Goal: Task Accomplishment & Management: Use online tool/utility

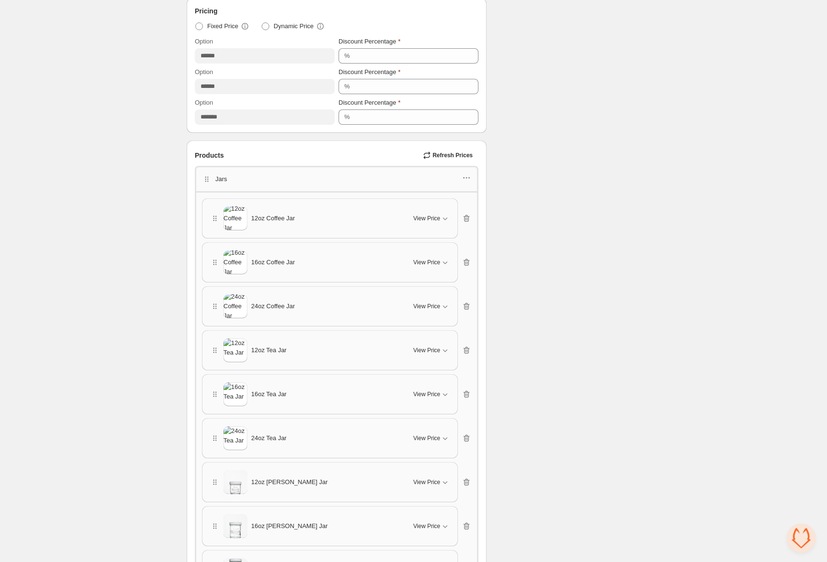
scroll to position [384, 0]
click at [440, 152] on span "Refresh Prices" at bounding box center [453, 154] width 40 height 8
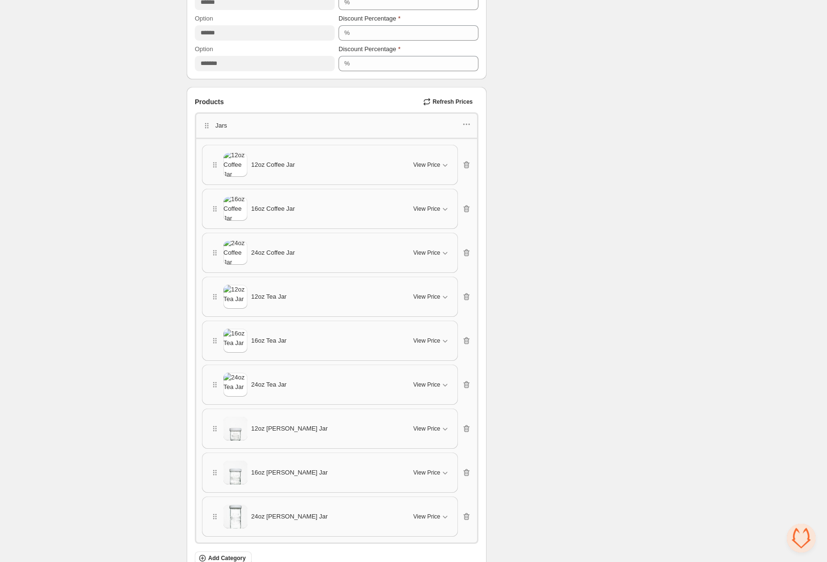
scroll to position [438, 0]
click at [235, 156] on img at bounding box center [236, 163] width 24 height 29
click at [433, 160] on span "View Price" at bounding box center [427, 163] width 27 height 8
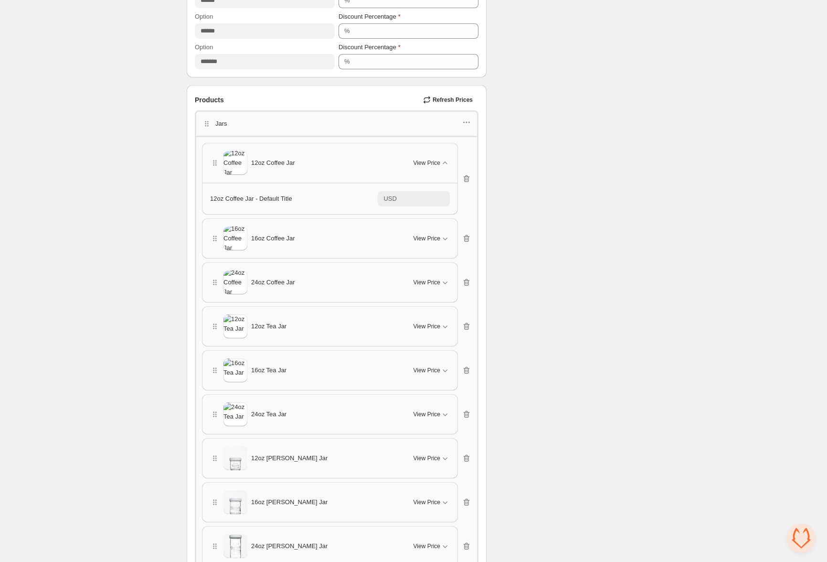
drag, startPoint x: 432, startPoint y: 160, endPoint x: 432, endPoint y: 171, distance: 11.5
click at [432, 160] on span "View Price" at bounding box center [427, 163] width 27 height 8
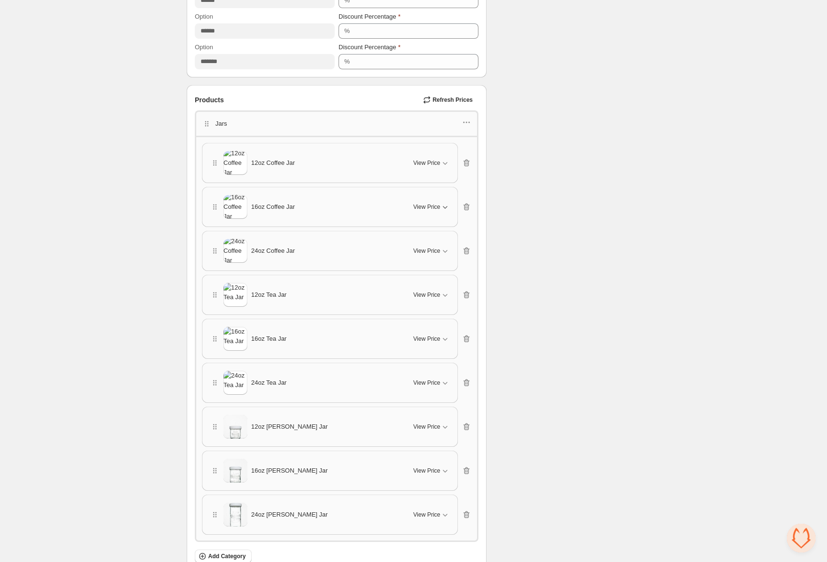
click at [433, 204] on span "View Price" at bounding box center [427, 207] width 27 height 8
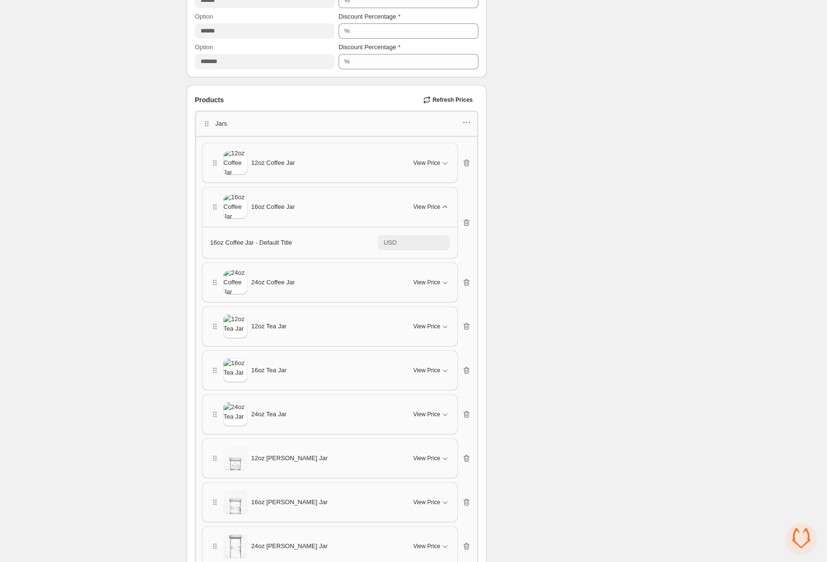
click at [435, 203] on span "View Price" at bounding box center [427, 207] width 27 height 8
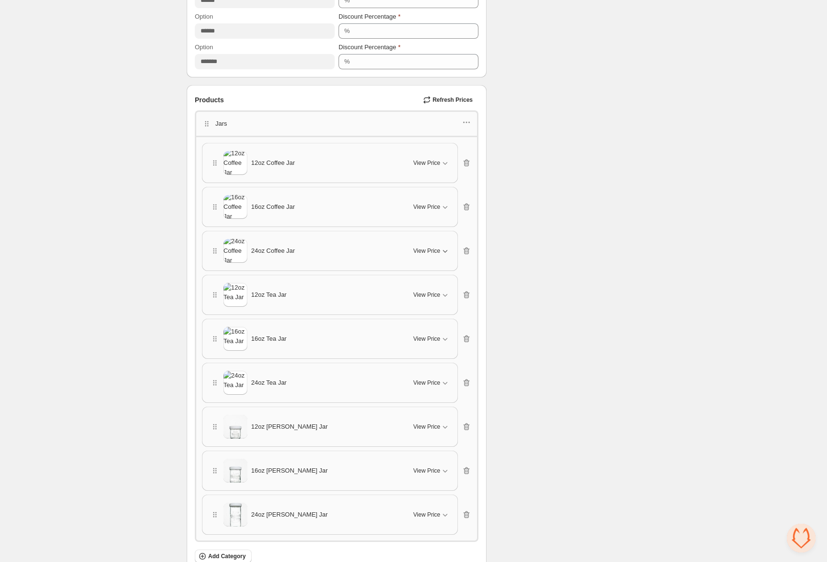
click at [427, 243] on button "View Price" at bounding box center [432, 250] width 48 height 15
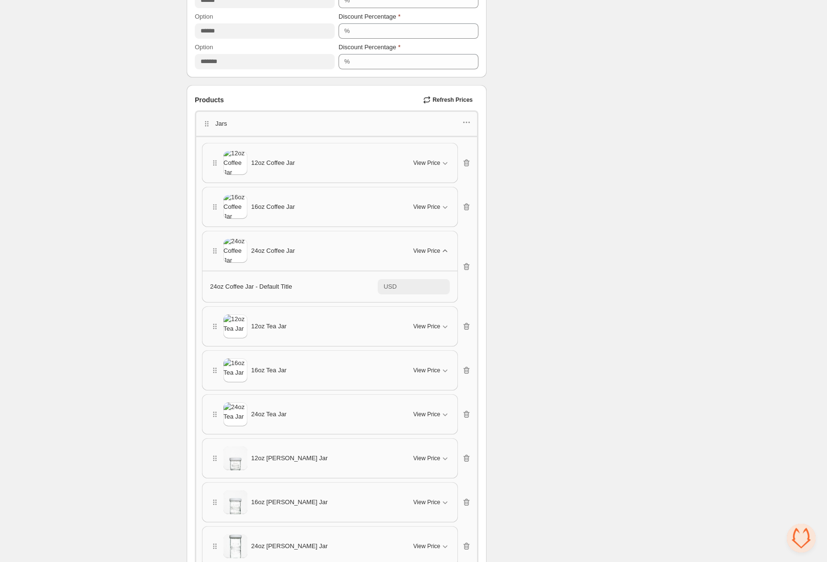
click at [425, 248] on span "View Price" at bounding box center [427, 251] width 27 height 8
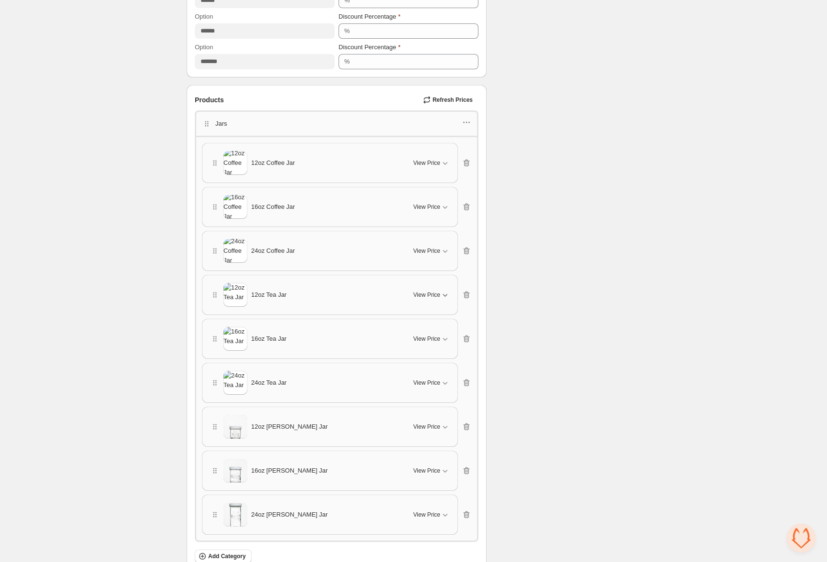
click at [426, 299] on button "View Price" at bounding box center [432, 294] width 48 height 15
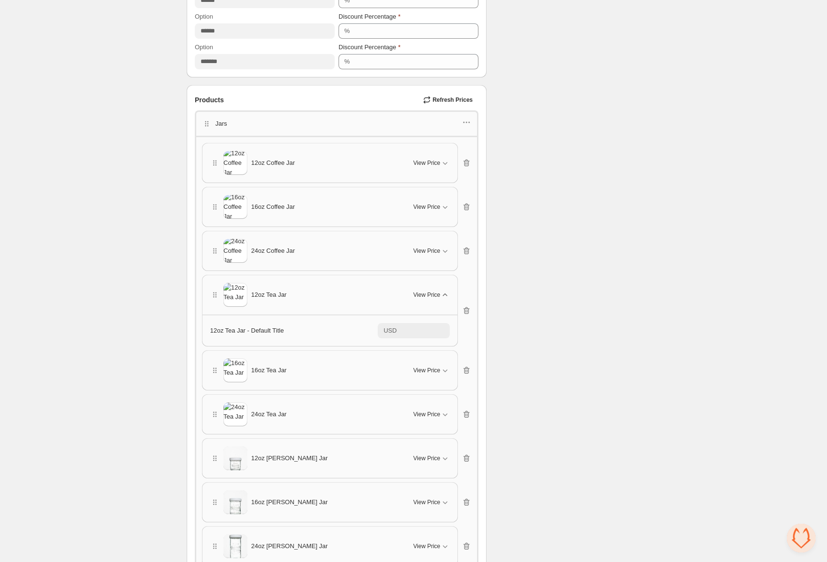
click at [427, 294] on span "View Price" at bounding box center [427, 295] width 27 height 8
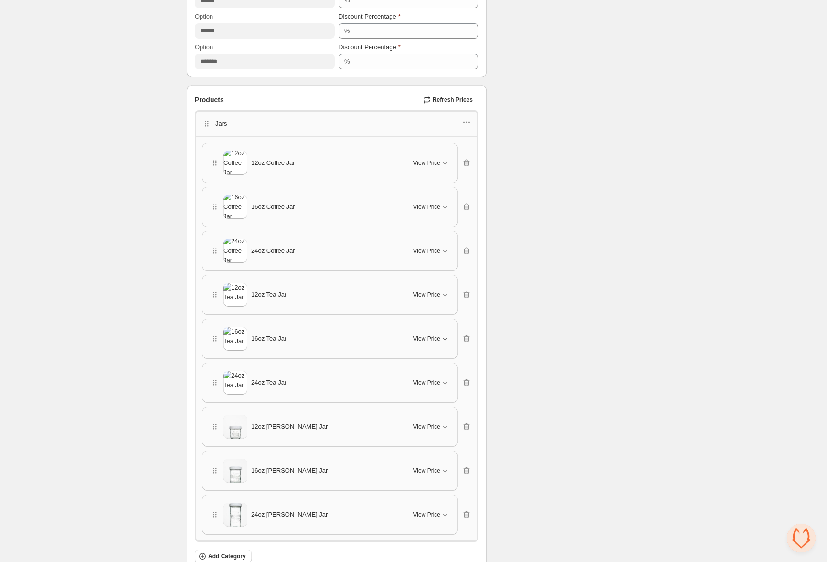
click at [426, 331] on button "View Price" at bounding box center [432, 338] width 48 height 15
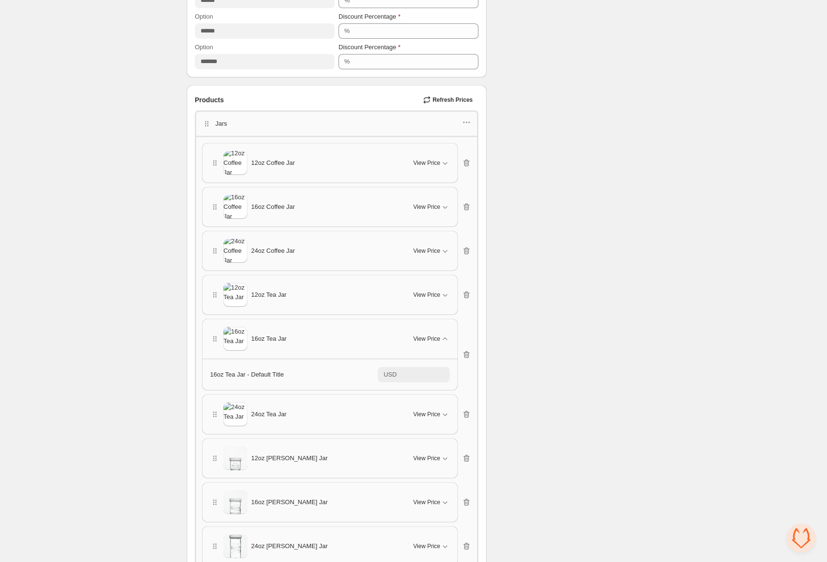
drag, startPoint x: 425, startPoint y: 338, endPoint x: 426, endPoint y: 364, distance: 26.3
click at [425, 338] on span "View Price" at bounding box center [427, 339] width 27 height 8
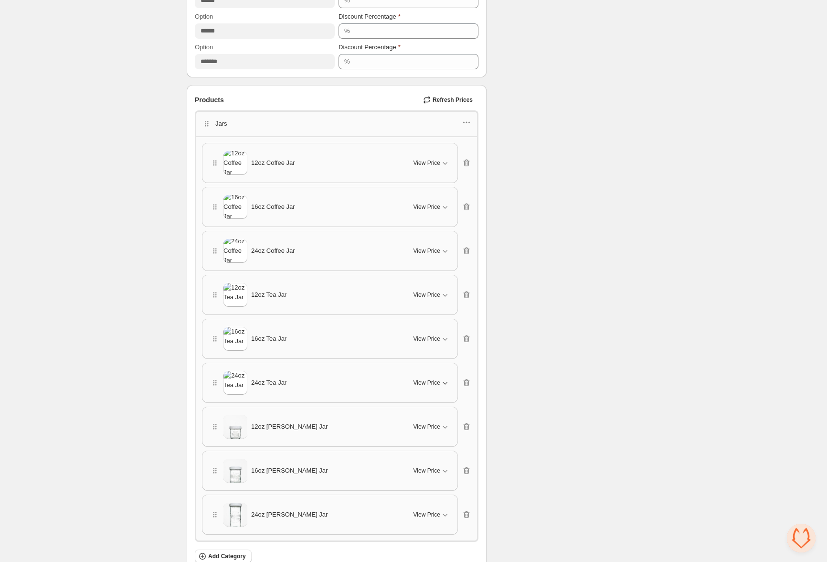
click at [427, 379] on span "View Price" at bounding box center [427, 383] width 27 height 8
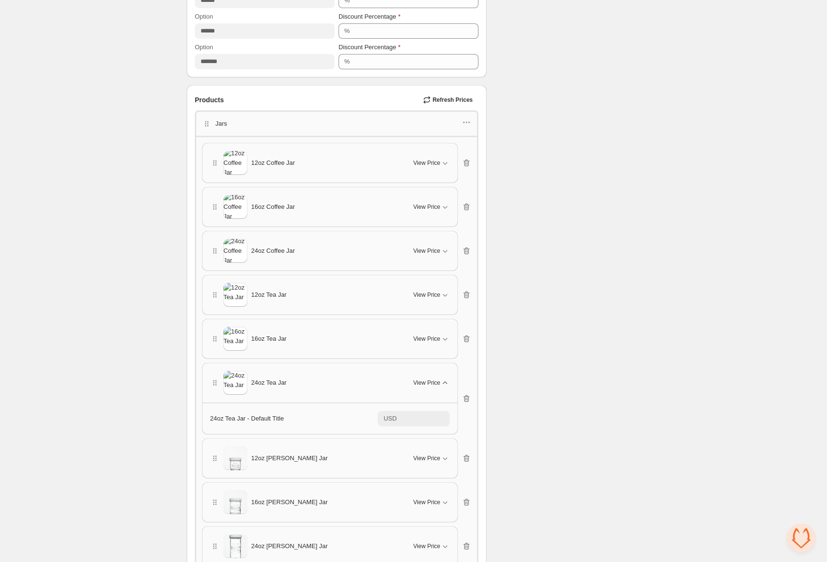
click at [429, 380] on span "View Price" at bounding box center [427, 383] width 27 height 8
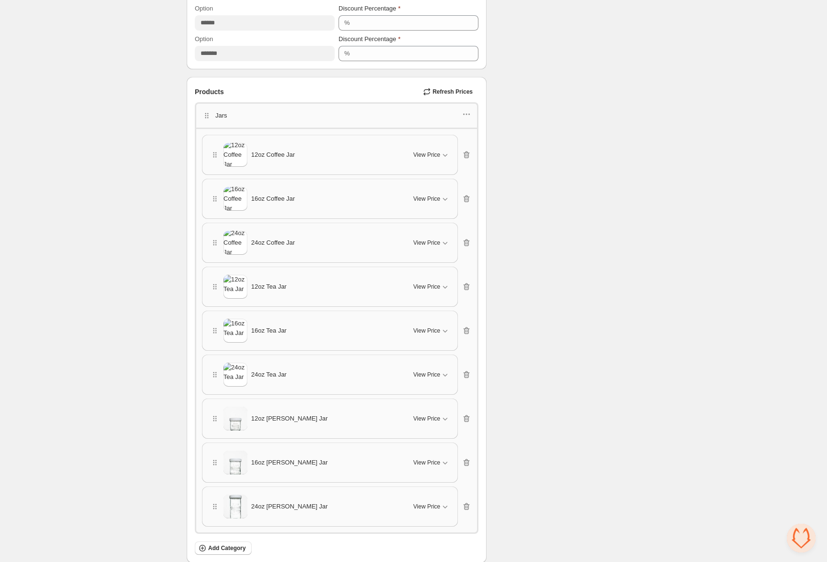
scroll to position [446, 0]
click at [465, 86] on button "Refresh Prices" at bounding box center [448, 91] width 59 height 13
click at [464, 113] on icon "button" at bounding box center [467, 115] width 10 height 10
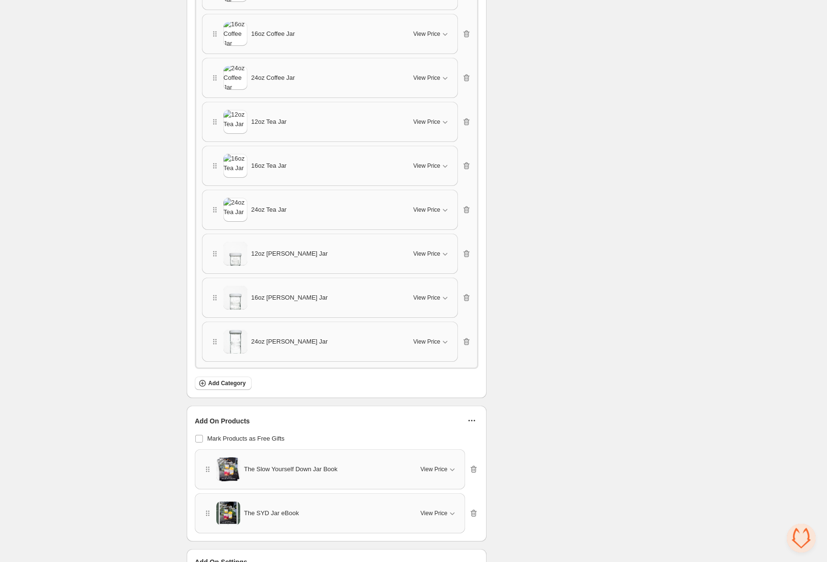
scroll to position [354, 0]
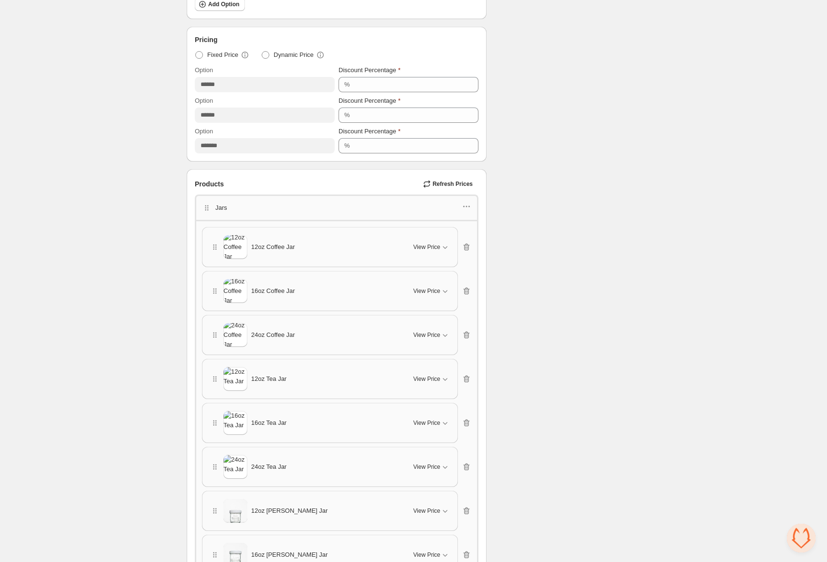
click at [229, 246] on img at bounding box center [236, 247] width 24 height 29
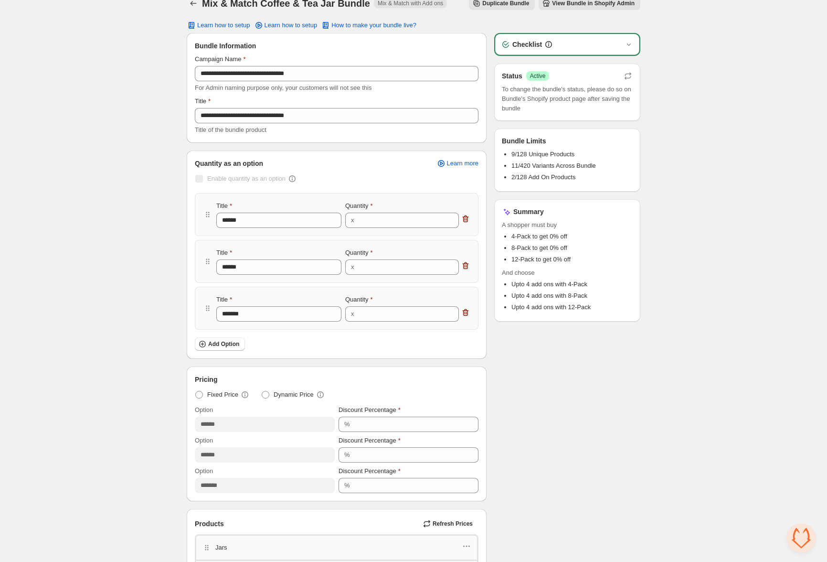
scroll to position [0, 0]
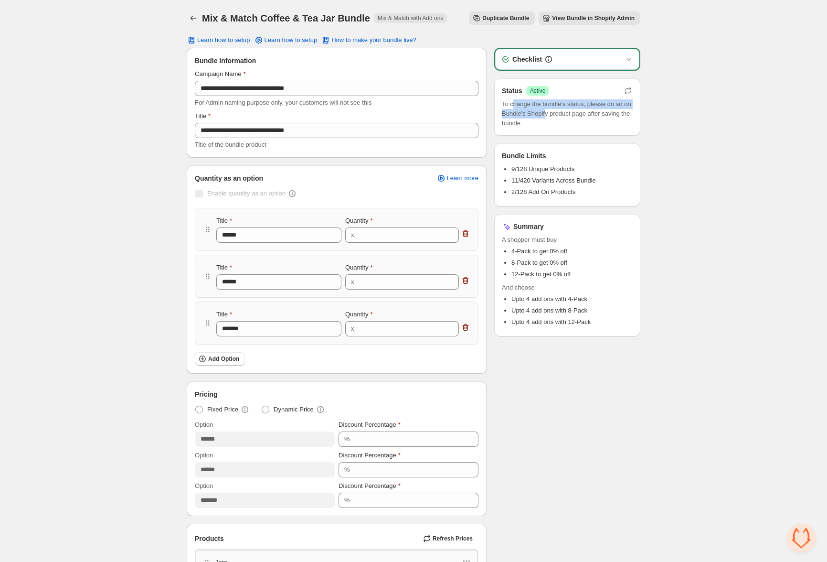
drag, startPoint x: 514, startPoint y: 104, endPoint x: 561, endPoint y: 117, distance: 48.7
click at [560, 117] on span "To change the bundle's status, please do so on Bundle's Shopify product page af…" at bounding box center [567, 113] width 131 height 29
click at [631, 64] on icon "button" at bounding box center [629, 59] width 10 height 10
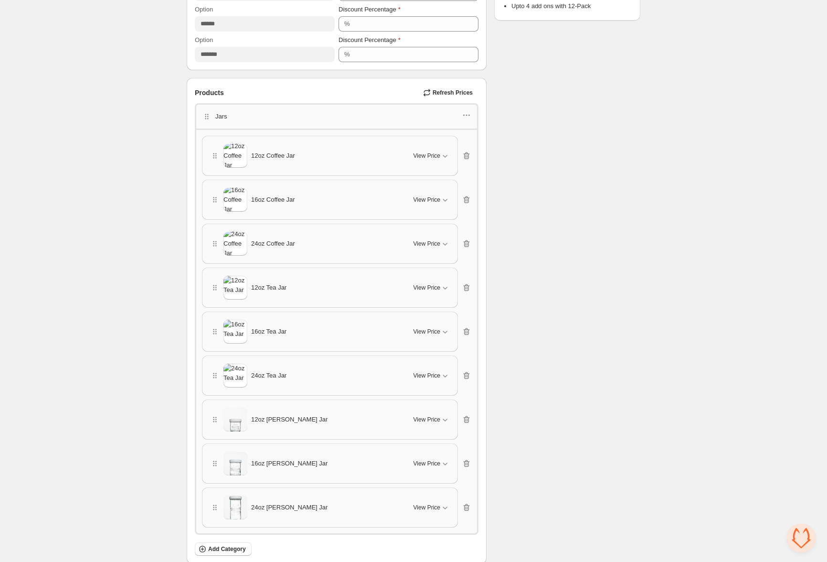
scroll to position [443, 0]
click at [208, 121] on icon "button" at bounding box center [207, 119] width 10 height 10
click at [464, 114] on icon "button" at bounding box center [467, 118] width 10 height 10
click at [459, 149] on span "Edit products" at bounding box center [472, 151] width 52 height 10
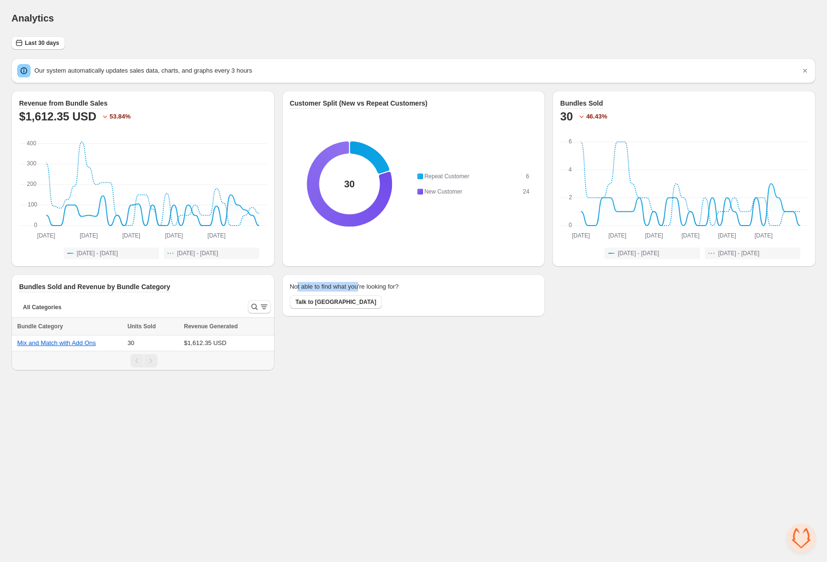
drag, startPoint x: 299, startPoint y: 284, endPoint x: 370, endPoint y: 288, distance: 70.8
click at [369, 288] on h2 "Not able to find what you're looking for?" at bounding box center [344, 287] width 109 height 10
drag, startPoint x: 370, startPoint y: 288, endPoint x: 374, endPoint y: 299, distance: 12.9
click at [370, 288] on h2 "Not able to find what you're looking for?" at bounding box center [344, 287] width 109 height 10
